Goal: Find specific page/section: Find specific page/section

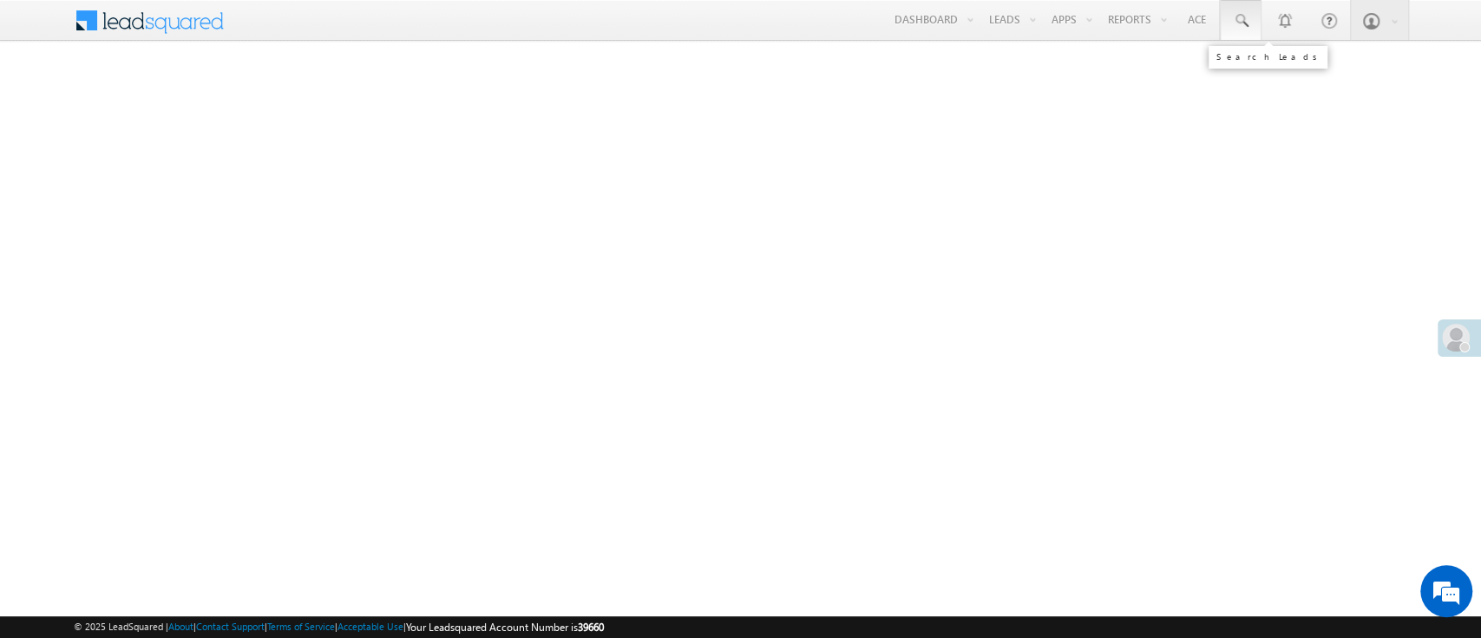
click at [1246, 30] on link at bounding box center [1241, 20] width 42 height 40
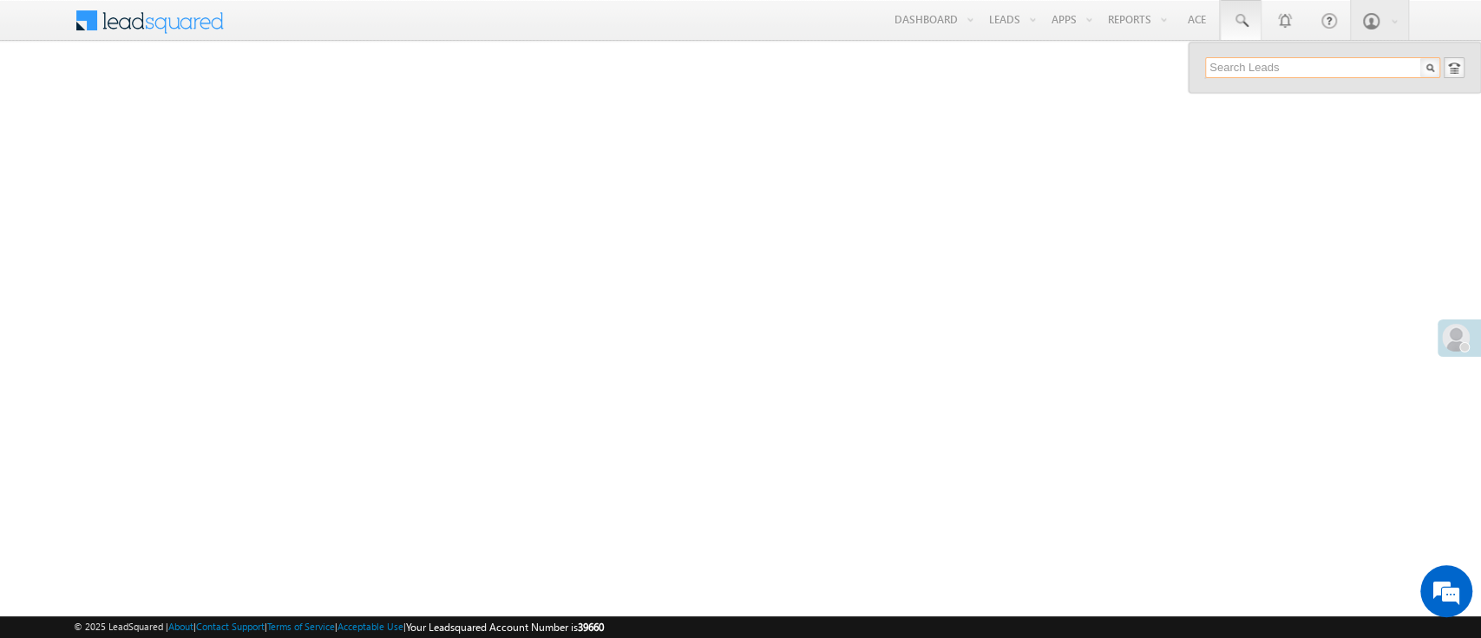
paste input "EQ28855994"
type input "EQ28855994"
click at [1305, 111] on div "+xx-xxxxxxxx73" at bounding box center [1330, 112] width 233 height 21
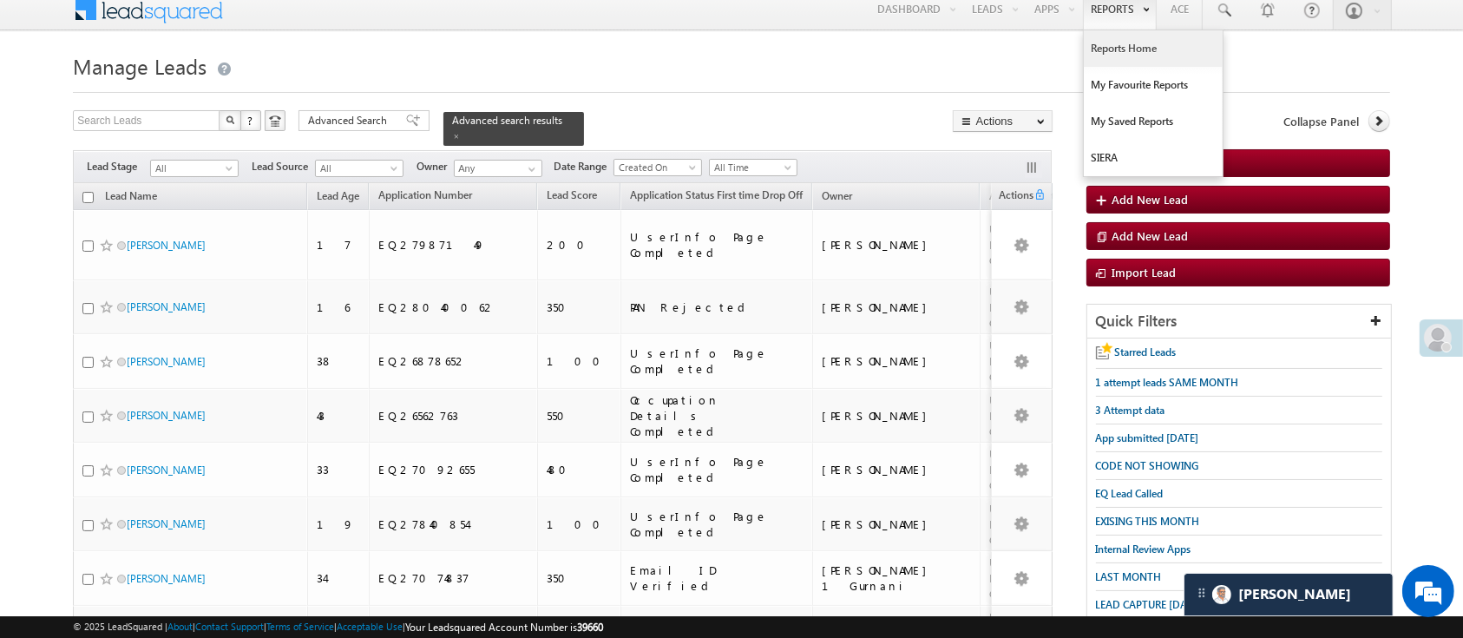
click at [1129, 46] on link "Reports Home" at bounding box center [1153, 48] width 139 height 36
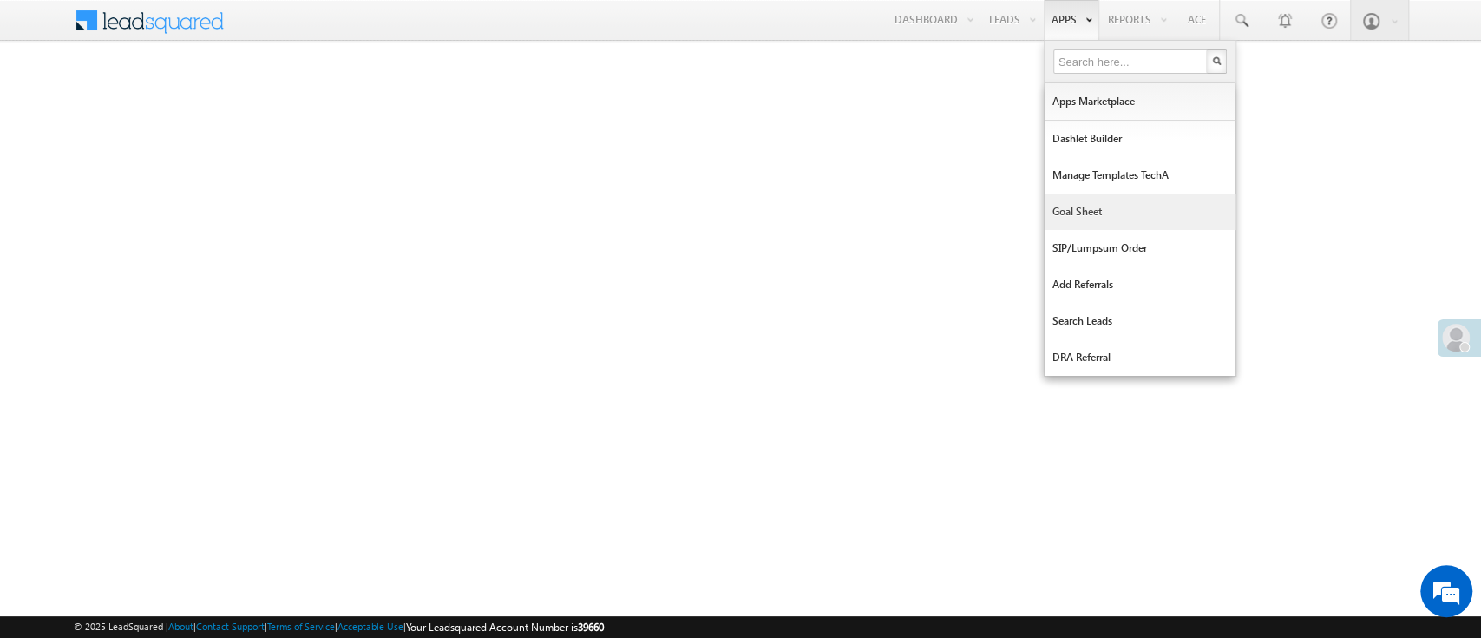
click at [1080, 199] on link "Goal Sheet" at bounding box center [1140, 212] width 191 height 36
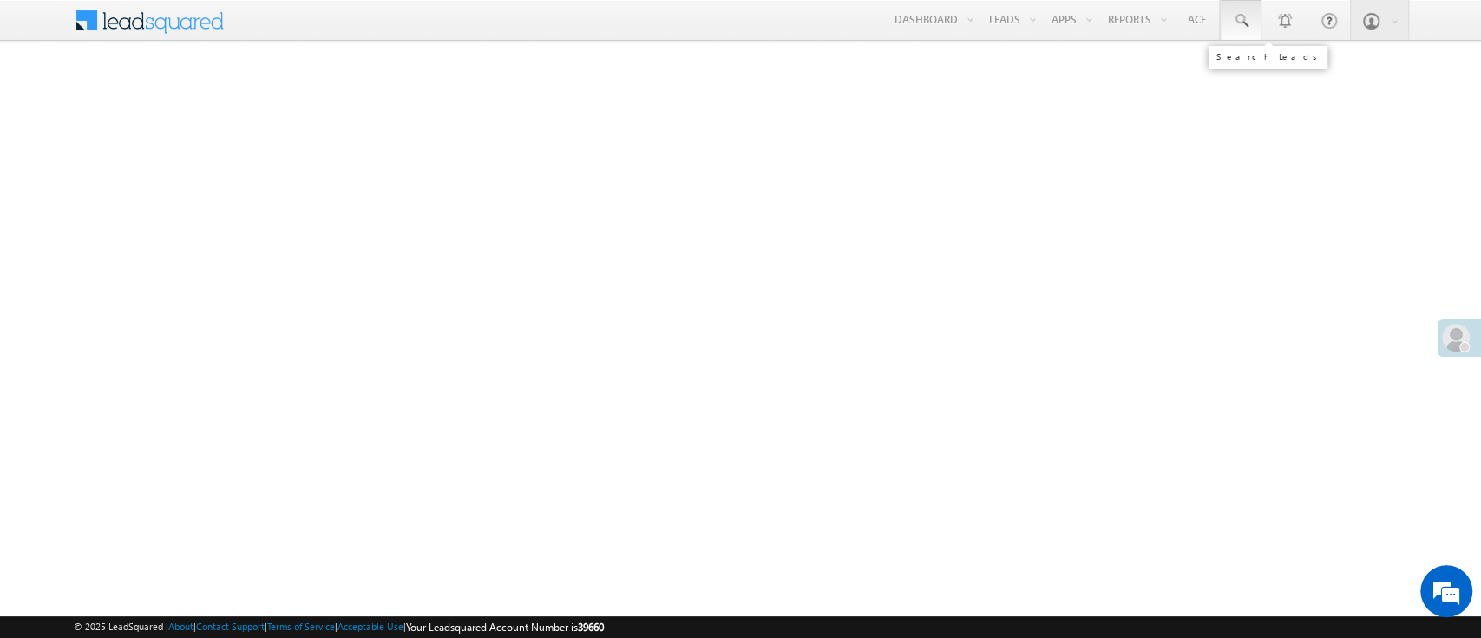
click at [1247, 29] on span at bounding box center [1240, 20] width 17 height 17
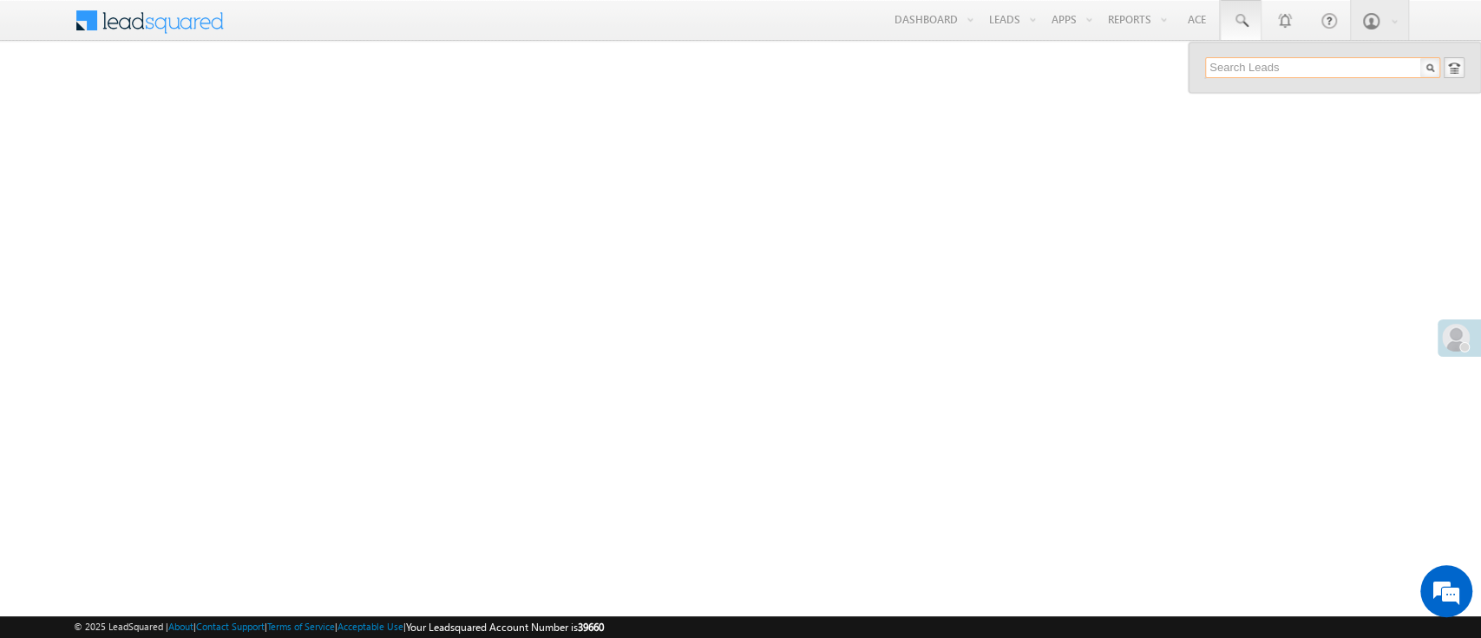
paste input "EQ28840922"
type input "EQ28840922"
click at [1315, 100] on div "Raja Nahak" at bounding box center [1330, 92] width 233 height 19
